Goal: Transaction & Acquisition: Purchase product/service

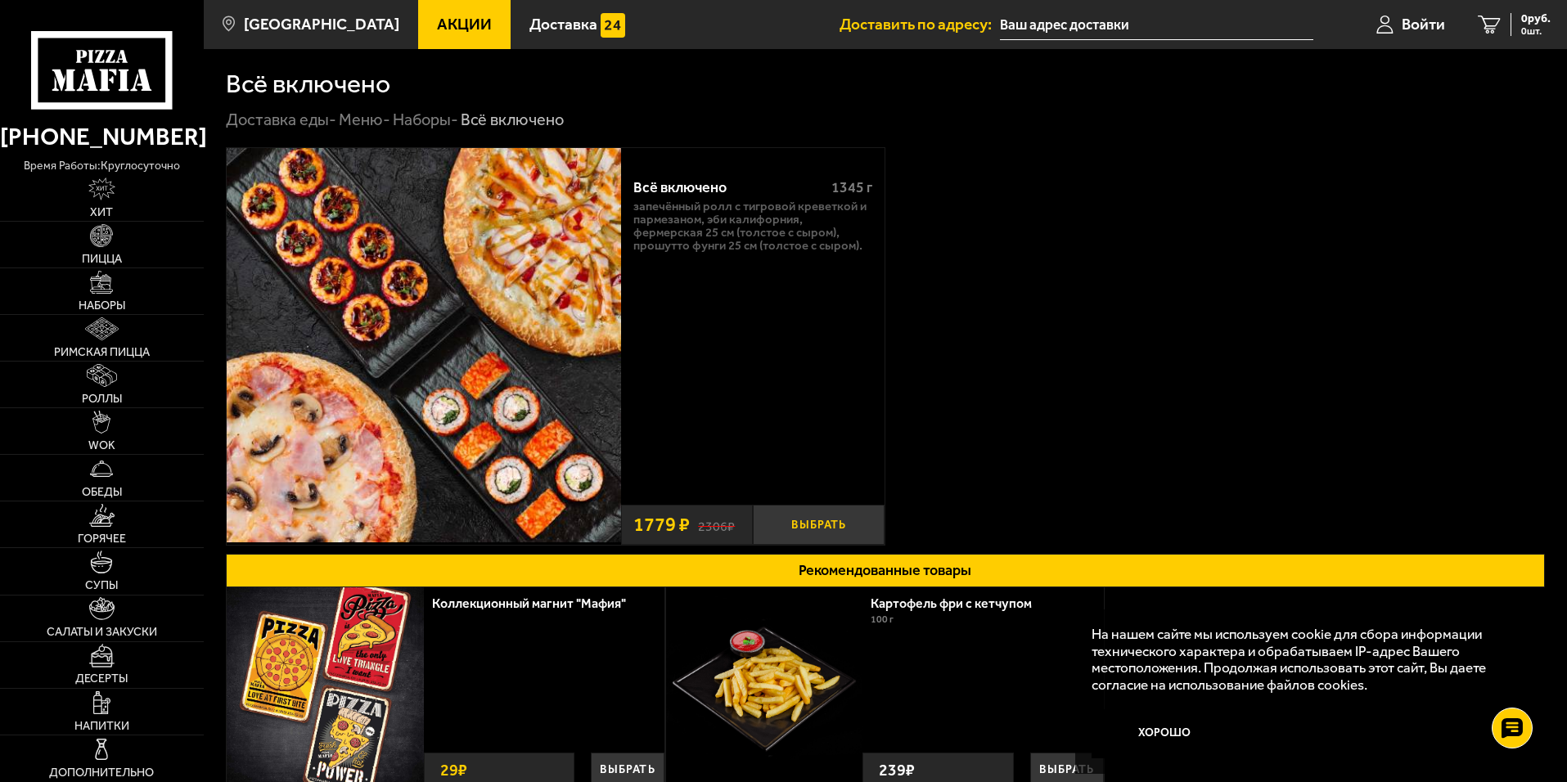
click at [820, 520] on button "Выбрать" at bounding box center [819, 525] width 132 height 40
click at [1397, 29] on span "Войти" at bounding box center [1403, 24] width 43 height 16
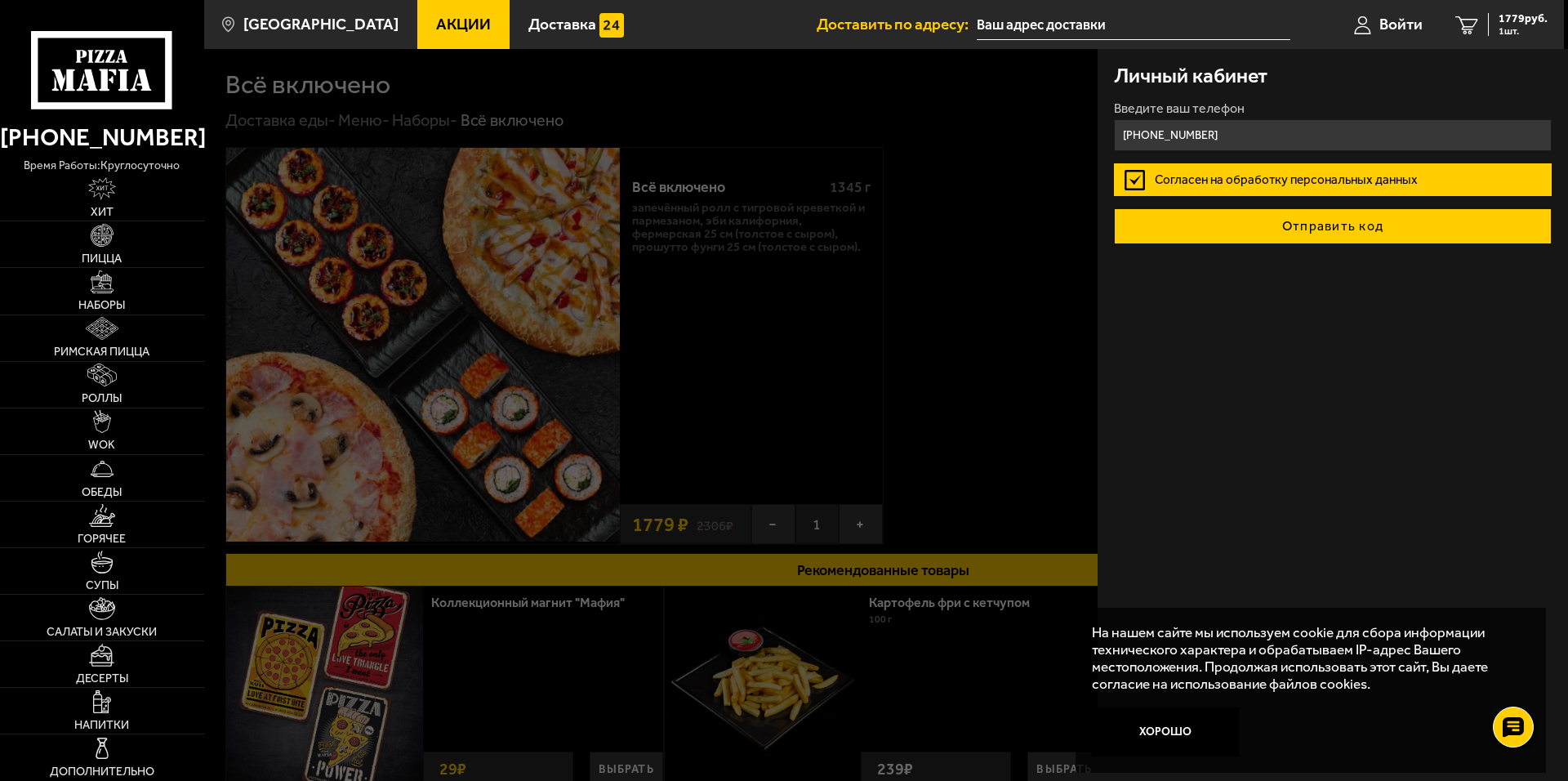
type input "[PHONE_NUMBER]"
click at [1304, 224] on button "Отправить код" at bounding box center [1332, 227] width 438 height 36
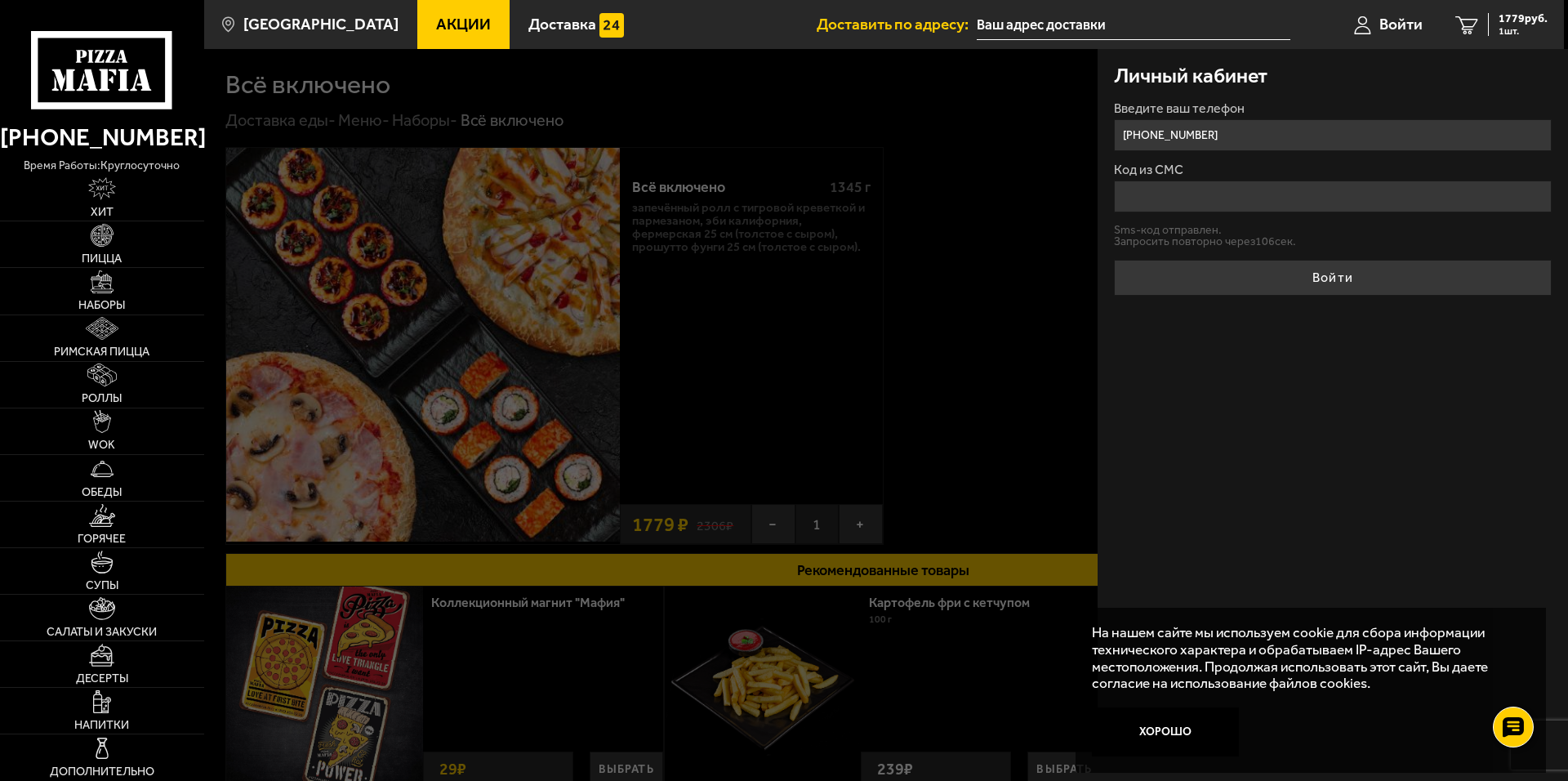
click at [1187, 191] on input "Код из СМС" at bounding box center [1332, 197] width 438 height 32
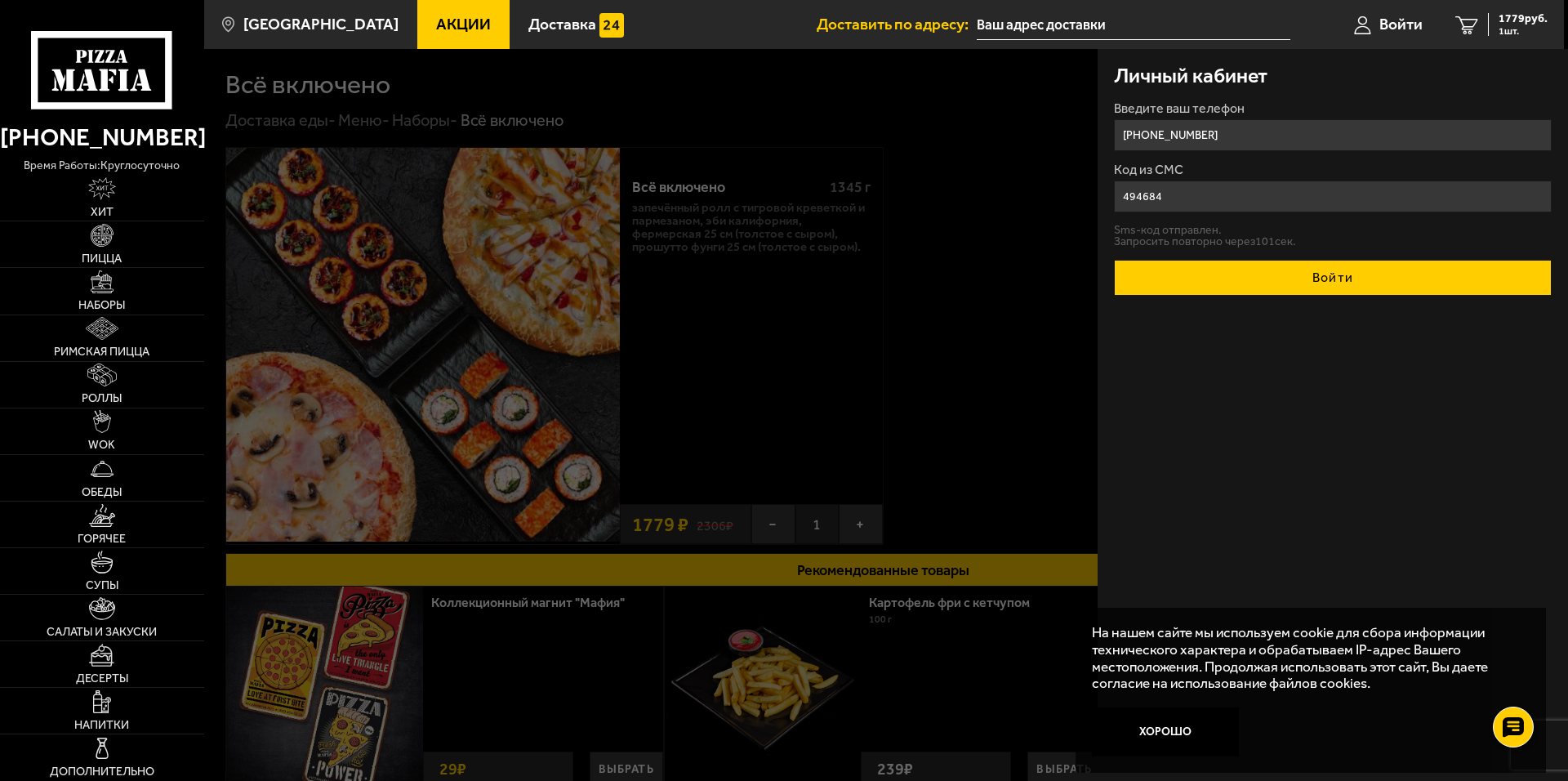
type input "494684"
click at [1287, 277] on button "Войти" at bounding box center [1332, 278] width 438 height 36
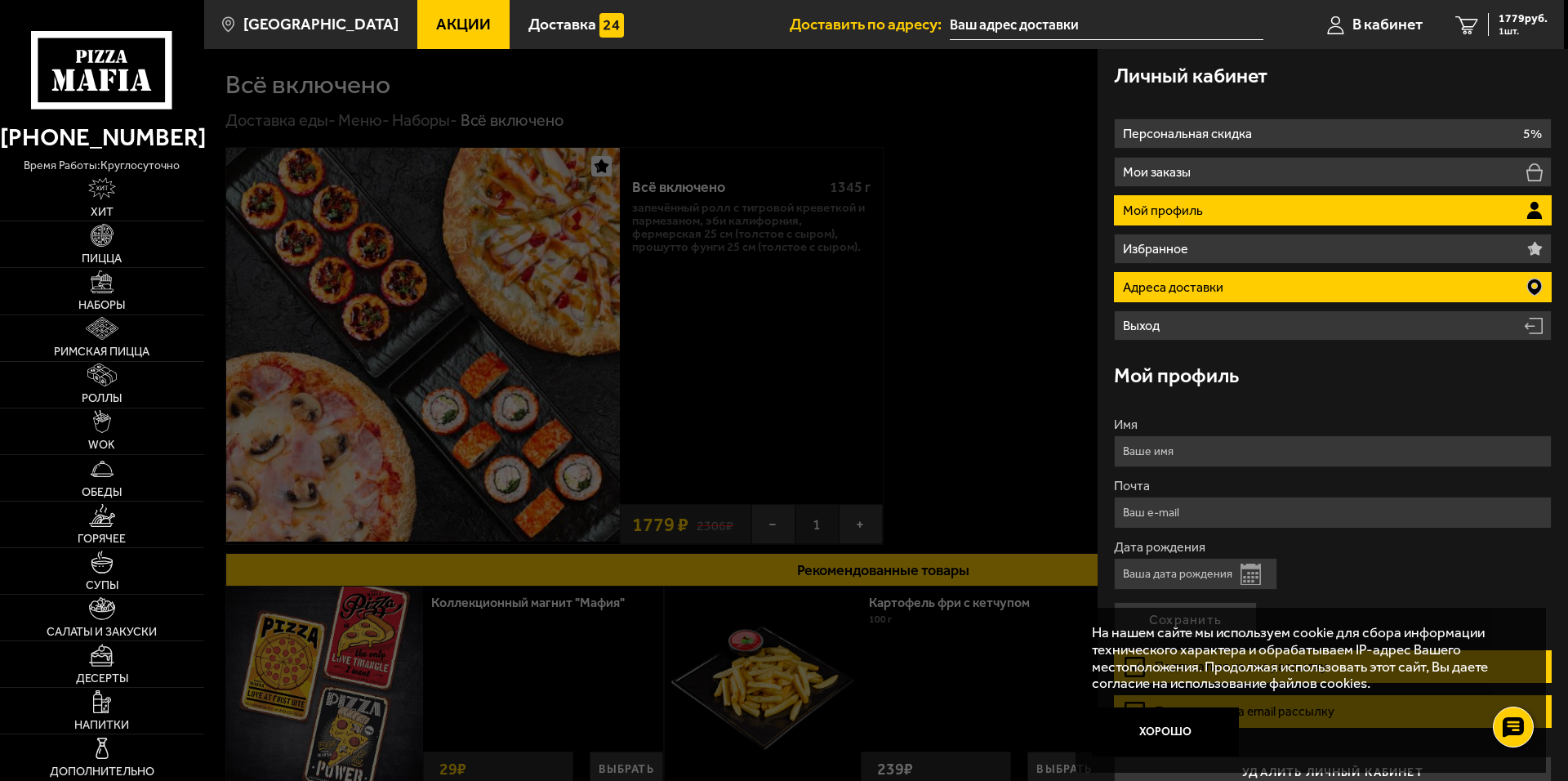
click at [1529, 282] on icon at bounding box center [1534, 287] width 15 height 17
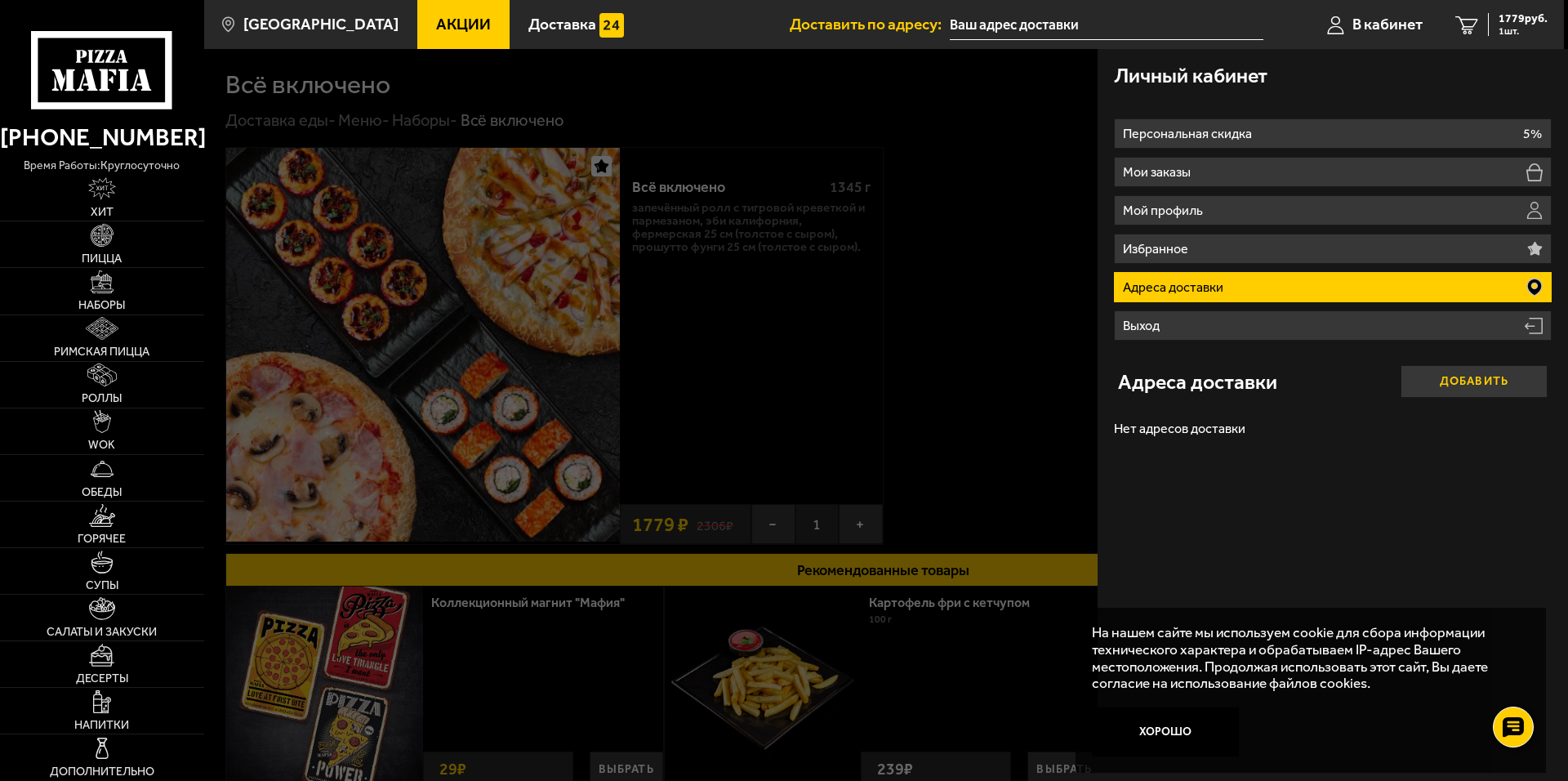
click at [1456, 379] on button "Добавить" at bounding box center [1473, 382] width 147 height 33
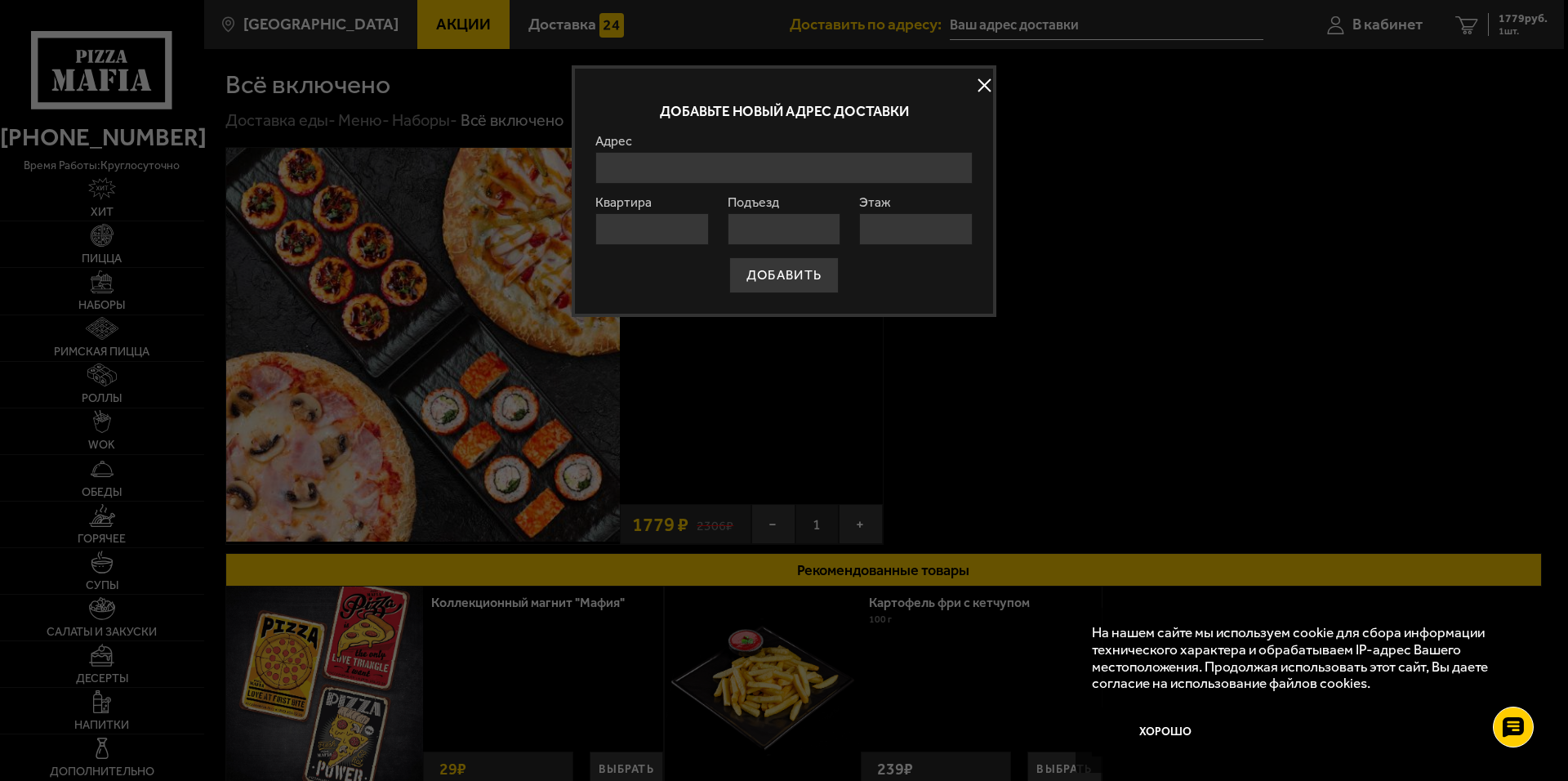
click at [645, 169] on input "Адрес" at bounding box center [784, 168] width 377 height 32
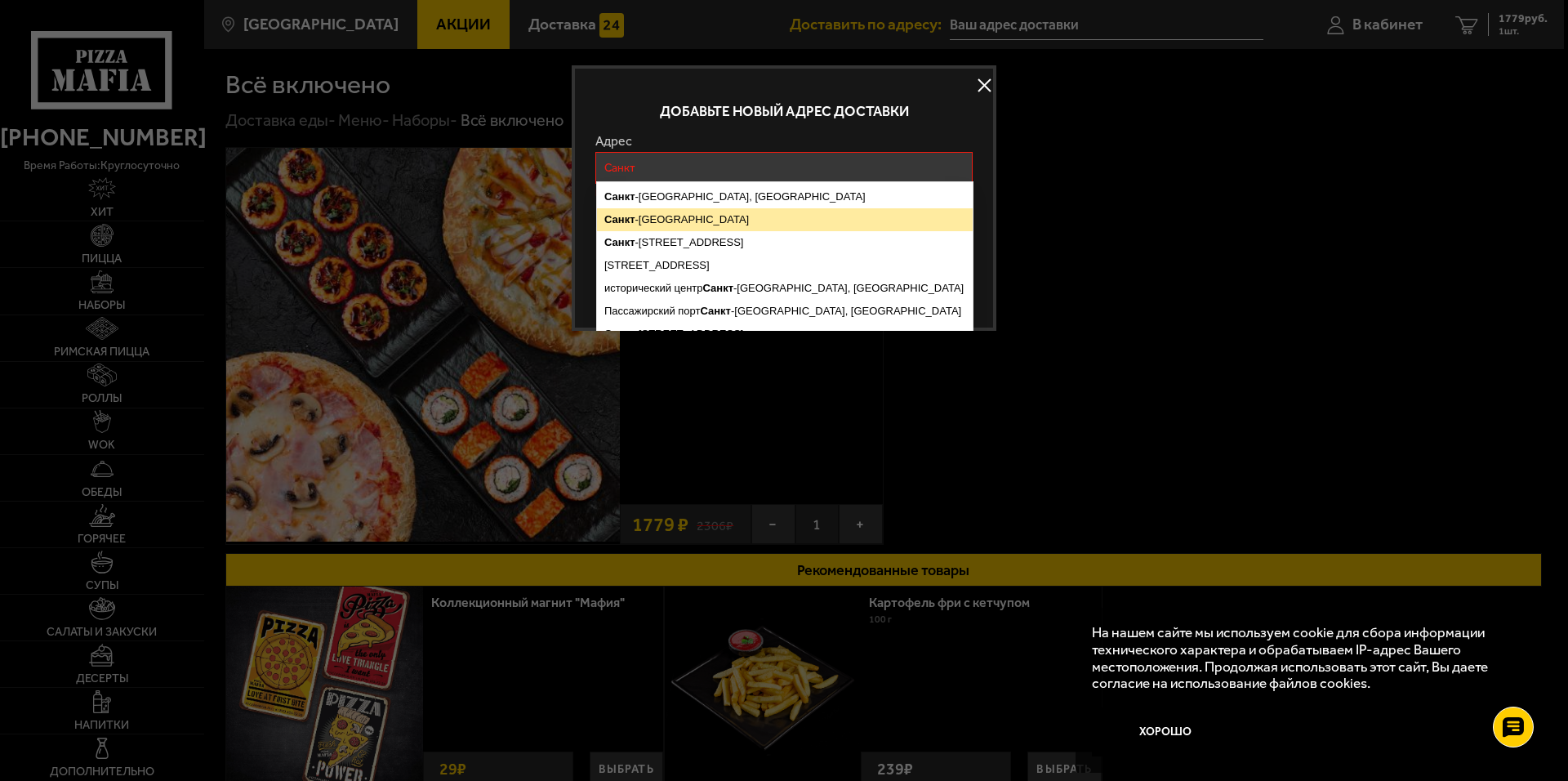
click at [648, 219] on ymaps "[GEOGRAPHIC_DATA]" at bounding box center [784, 220] width 375 height 23
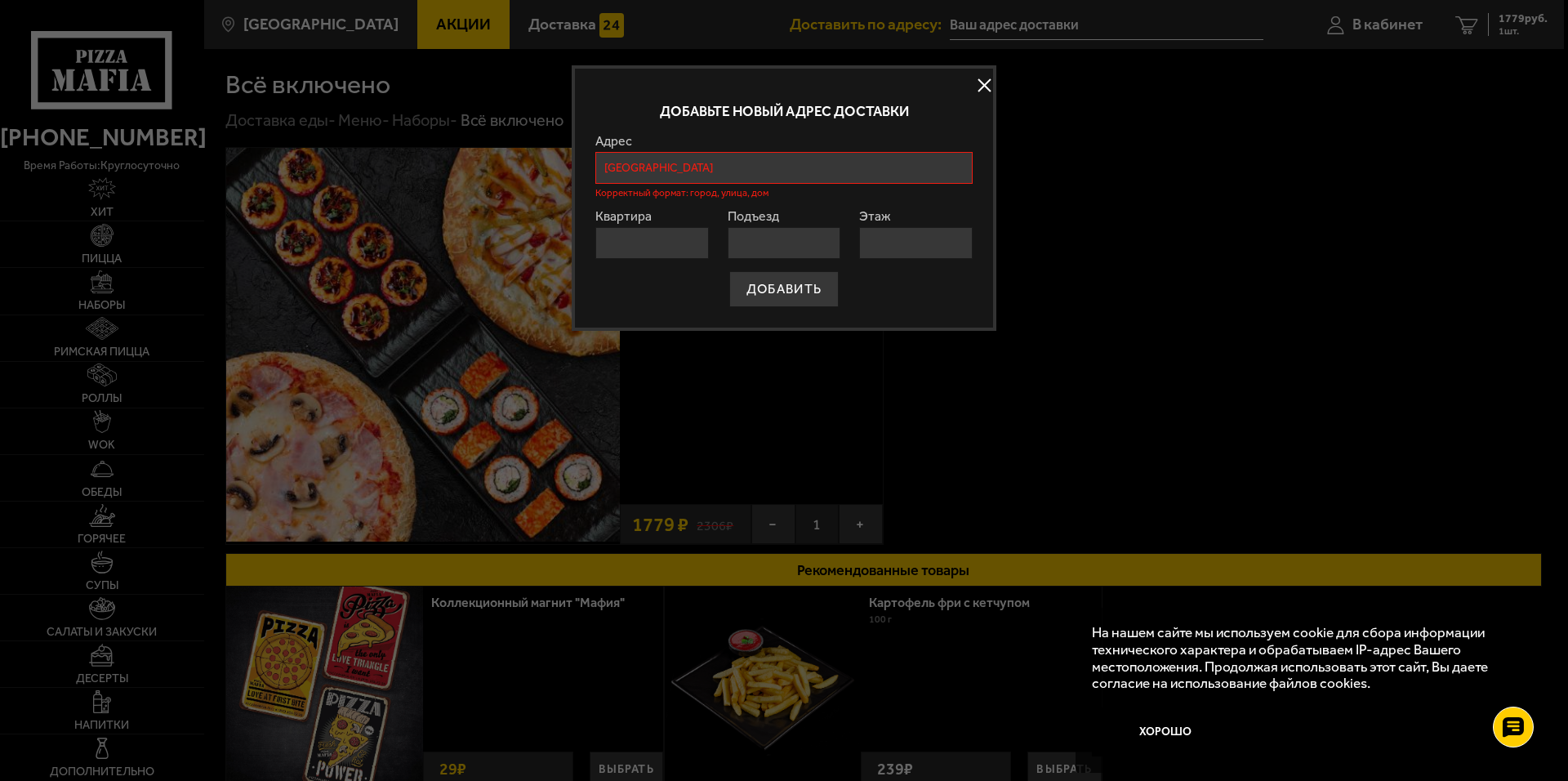
click at [715, 166] on input "[GEOGRAPHIC_DATA]" at bounding box center [784, 168] width 377 height 32
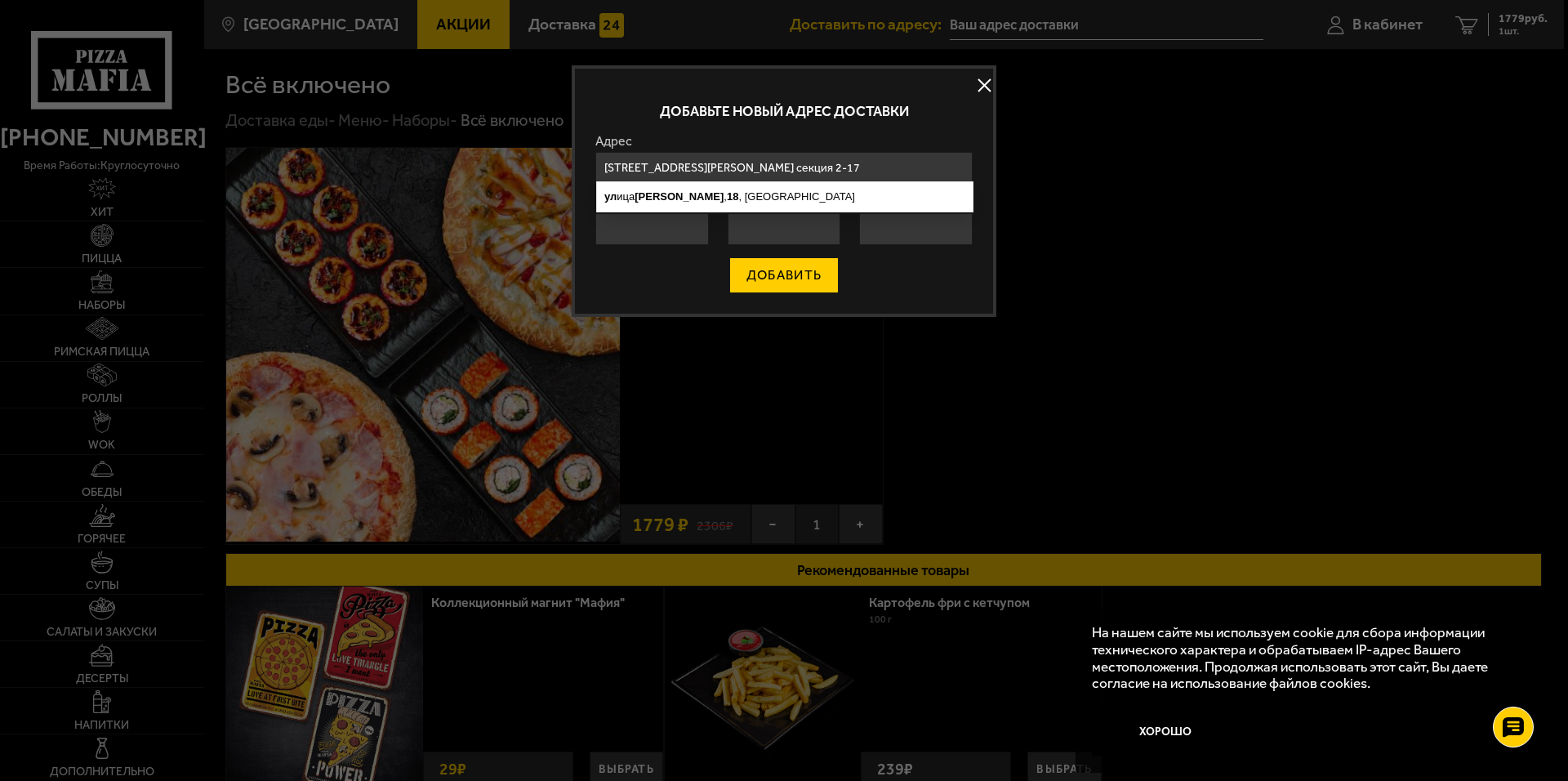
type input "[STREET_ADDRESS][PERSON_NAME] секция 2-17"
click at [811, 266] on button "ДОБАВИТЬ" at bounding box center [784, 276] width 110 height 36
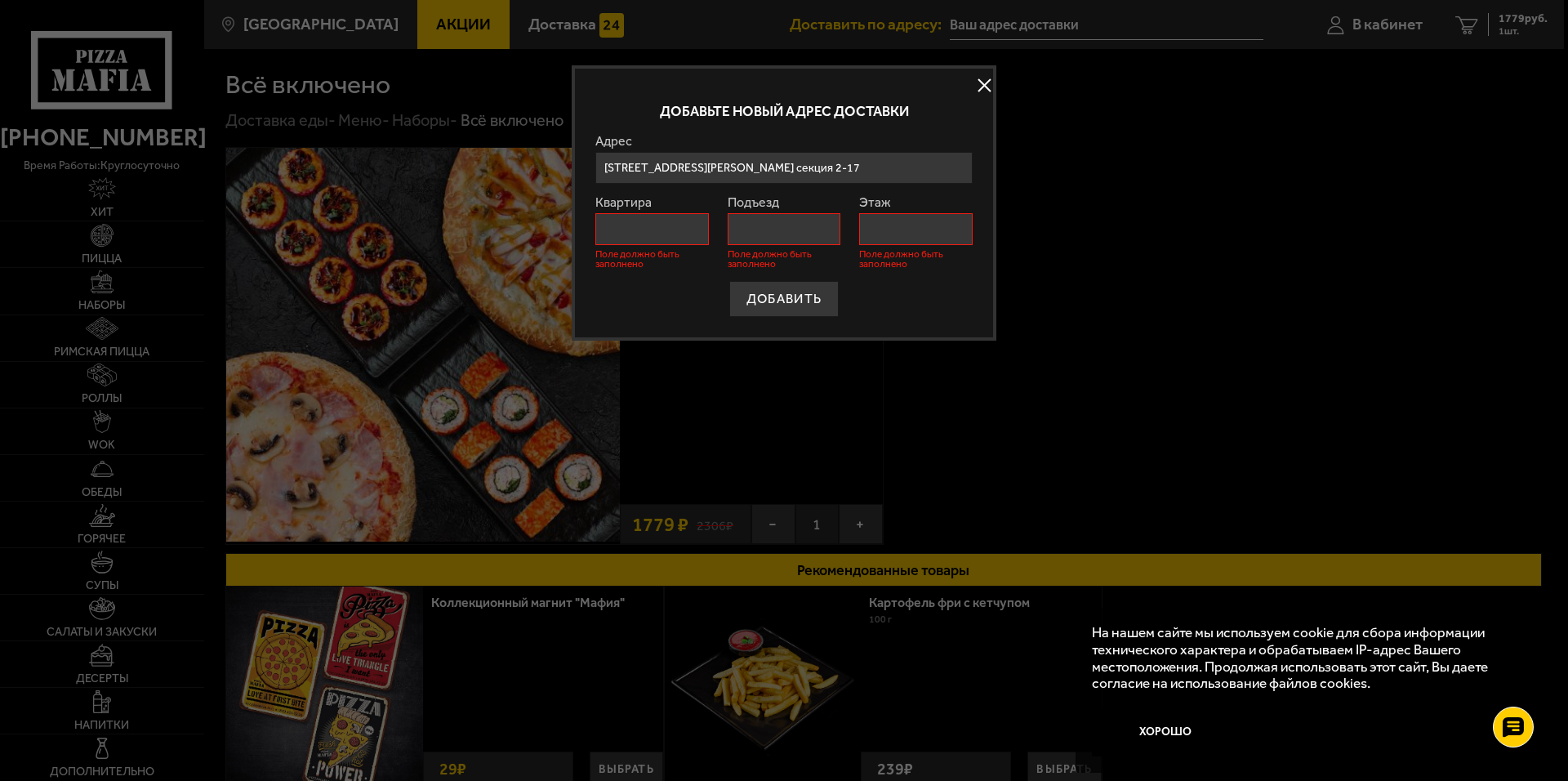
click at [986, 85] on button at bounding box center [984, 86] width 25 height 25
